Goal: Find specific page/section: Find specific page/section

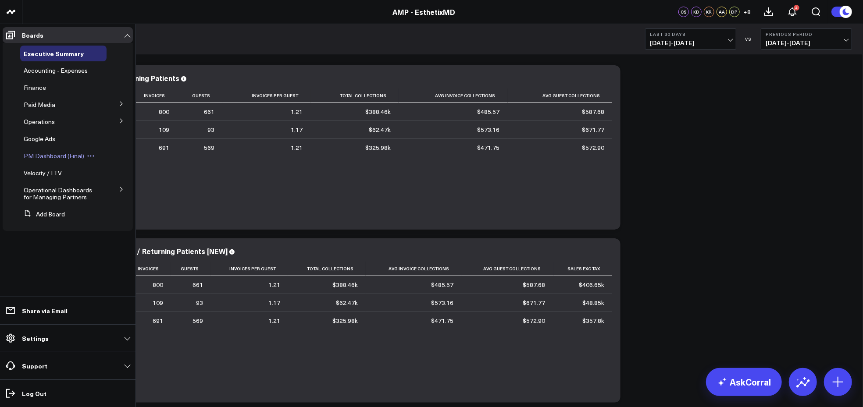
click at [88, 152] on icon at bounding box center [91, 156] width 8 height 8
click at [53, 154] on span "PM Dashboard (Final)" at bounding box center [54, 156] width 60 height 8
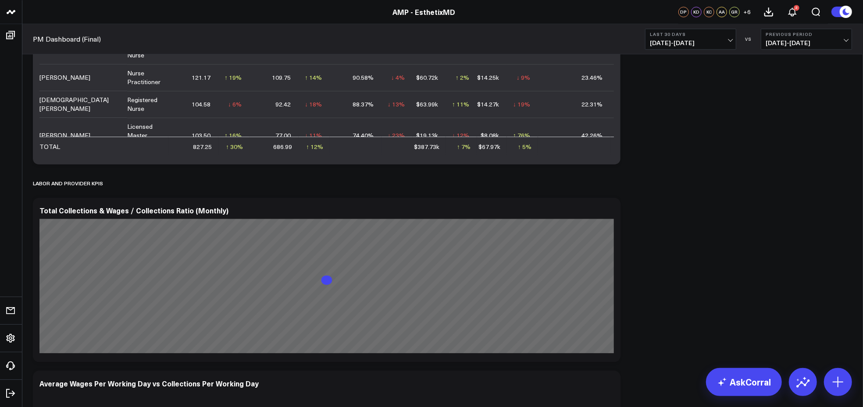
scroll to position [1355, 0]
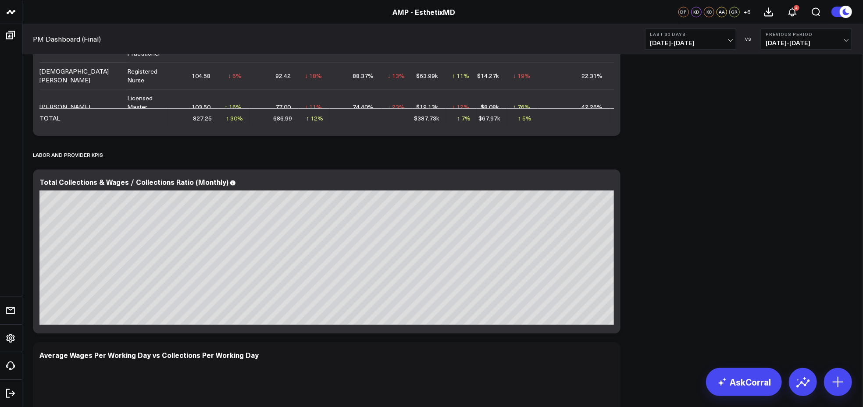
click at [728, 40] on span "07/13/25 - 08/11/25" at bounding box center [691, 42] width 82 height 7
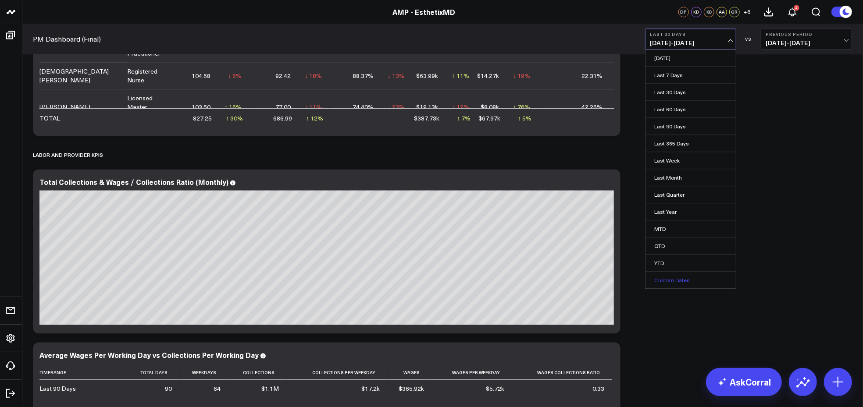
click at [662, 283] on link "Custom Dates" at bounding box center [690, 280] width 90 height 17
select select "7"
select select "2025"
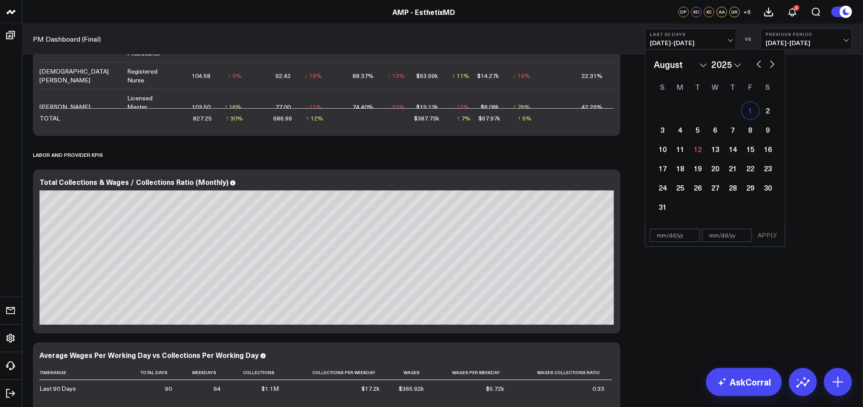
click at [746, 107] on div "1" at bounding box center [750, 111] width 18 height 18
type input "[DATE]"
select select "7"
select select "2025"
click at [749, 108] on div "1" at bounding box center [750, 111] width 18 height 18
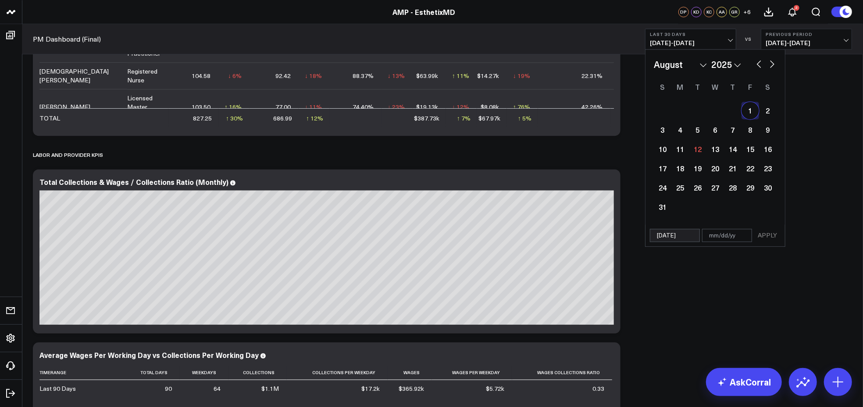
type input "[DATE]"
select select "7"
select select "2025"
click at [681, 148] on div "11" at bounding box center [680, 149] width 18 height 18
type input "[DATE]"
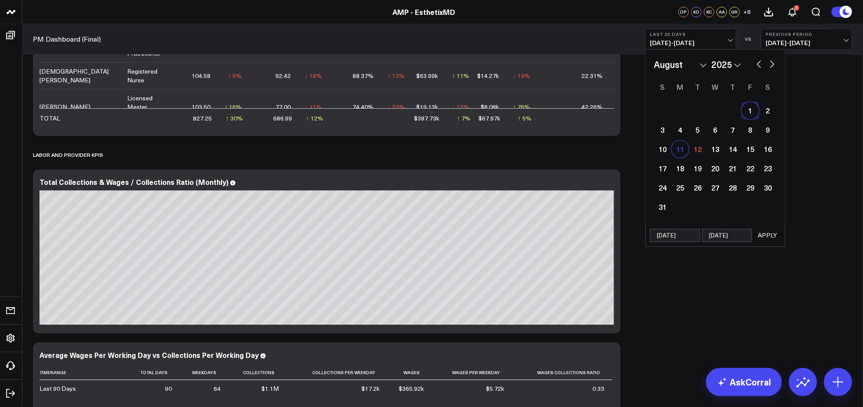
type input "[DATE]"
select select "7"
select select "2025"
click at [747, 109] on div "1" at bounding box center [750, 111] width 18 height 18
type input "[DATE]"
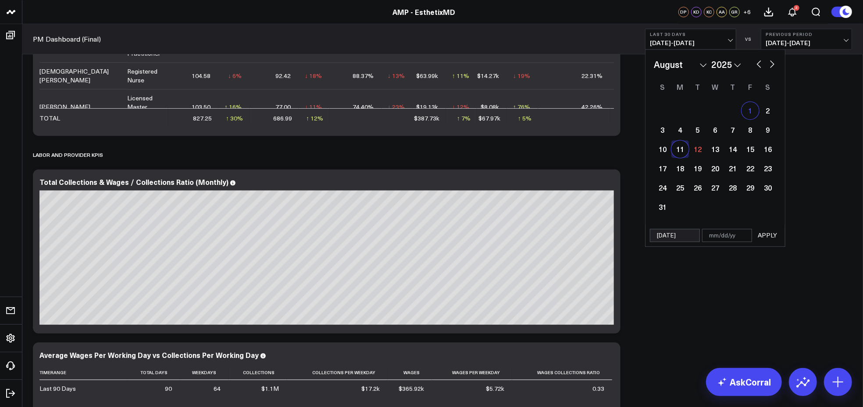
select select "7"
select select "2025"
click at [681, 147] on div "11" at bounding box center [680, 149] width 18 height 18
type input "[DATE]"
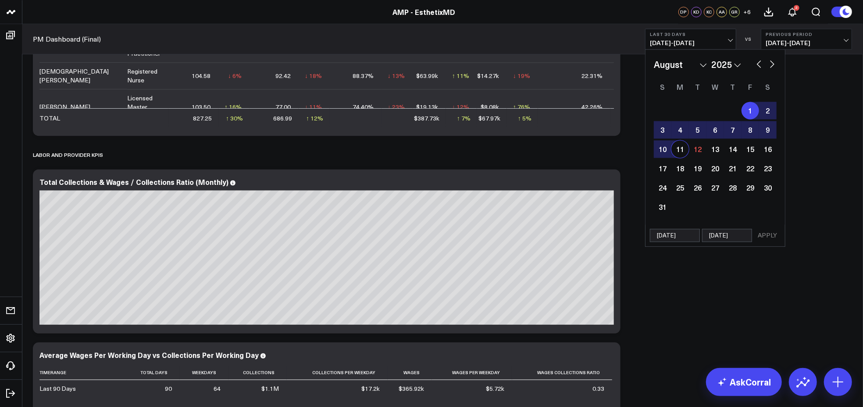
select select "7"
select select "2025"
click at [771, 229] on button "APPLY" at bounding box center [767, 235] width 26 height 13
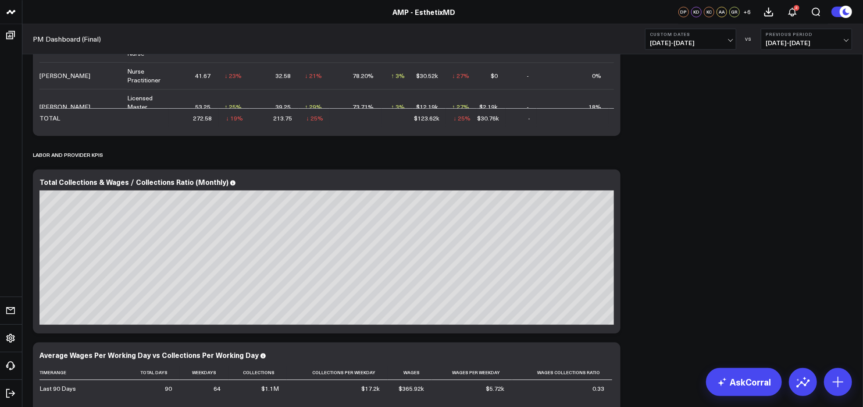
click at [824, 41] on span "07/21/25 - 07/31/25" at bounding box center [806, 42] width 82 height 7
click at [785, 111] on link "No Comparison" at bounding box center [806, 109] width 90 height 17
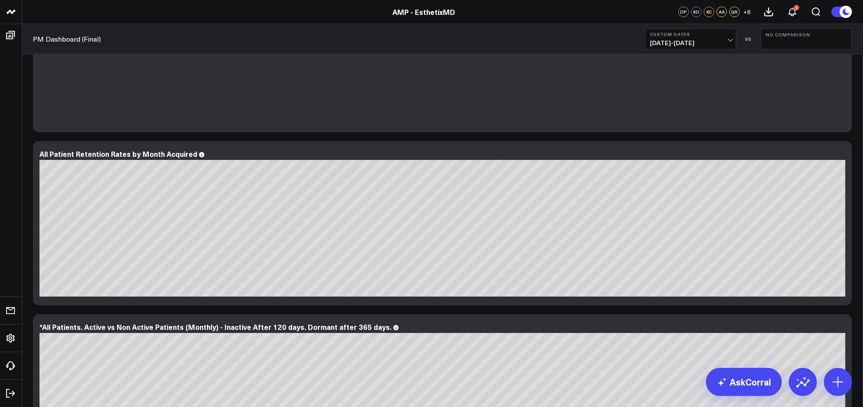
scroll to position [1769, 0]
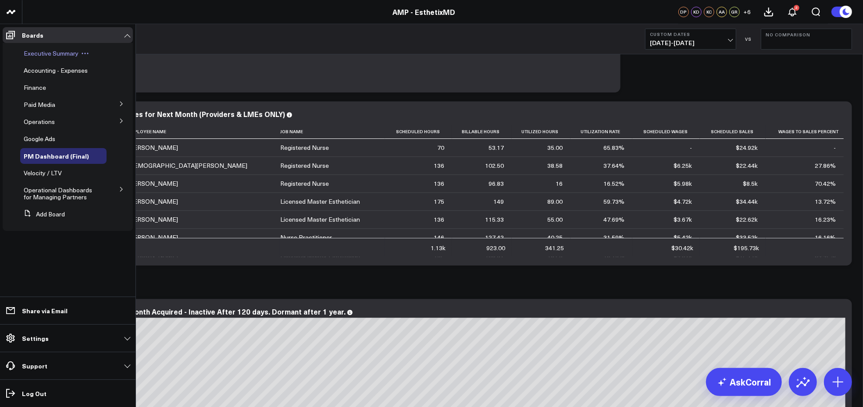
click at [40, 57] on span "Executive Summary" at bounding box center [51, 53] width 55 height 8
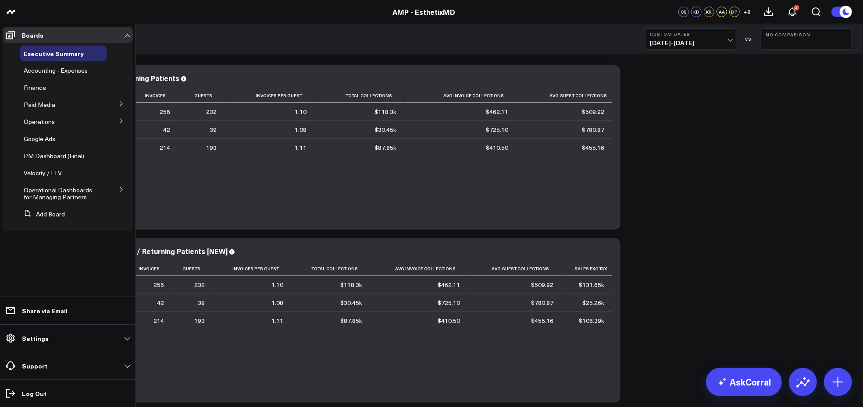
click at [121, 118] on button at bounding box center [121, 120] width 23 height 13
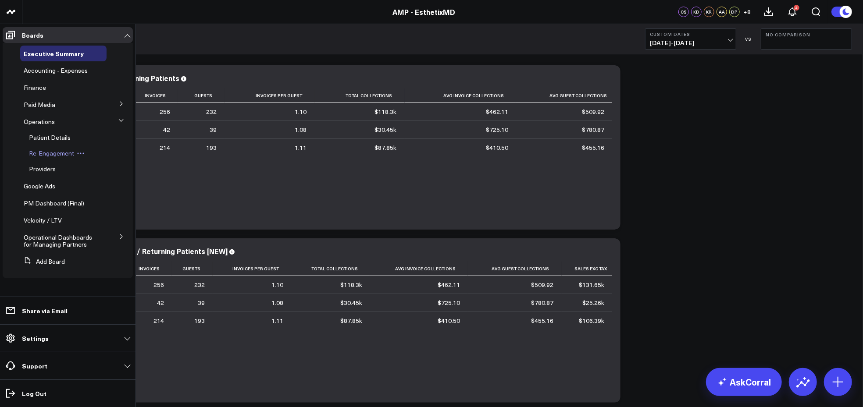
click at [77, 155] on icon at bounding box center [81, 153] width 8 height 8
click at [64, 156] on span "Re-Engagement" at bounding box center [51, 153] width 45 height 8
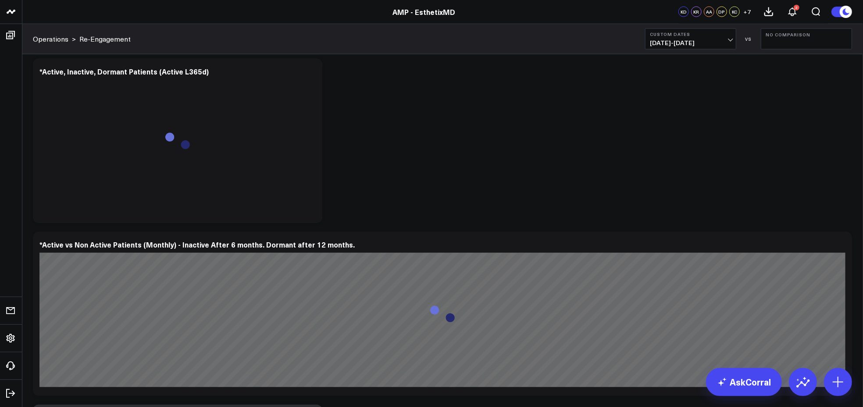
scroll to position [877, 0]
